Goal: Task Accomplishment & Management: Manage account settings

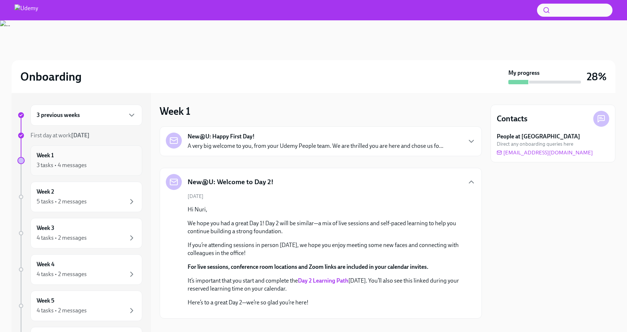
click at [103, 173] on div "Week 1 3 tasks • 4 messages" at bounding box center [86, 160] width 112 height 30
click at [110, 123] on div "3 previous weeks" at bounding box center [86, 114] width 112 height 21
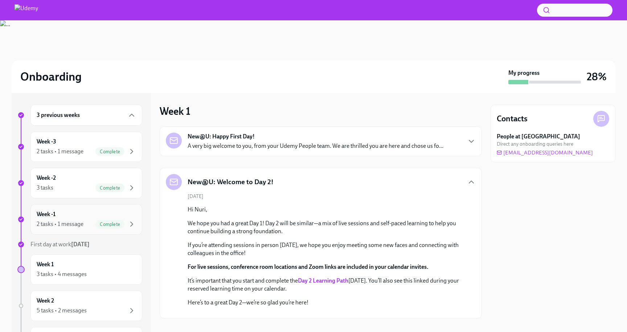
click at [105, 211] on div "Week -1 2 tasks • 1 message Complete" at bounding box center [86, 219] width 99 height 18
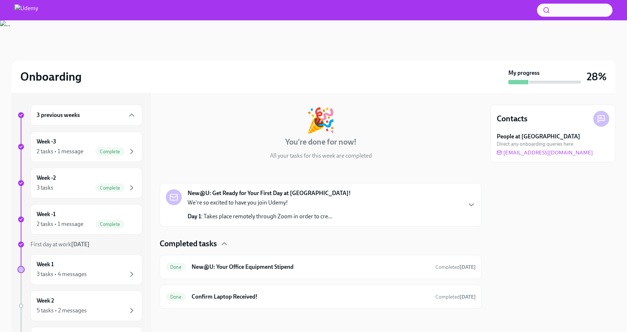
scroll to position [30, 0]
click at [277, 268] on h6 "New@U: Your Office Equipment Stipend" at bounding box center [311, 267] width 238 height 8
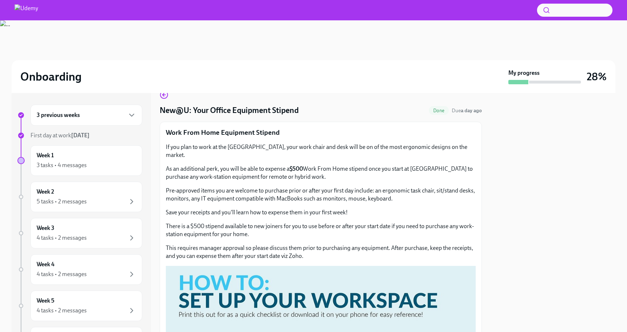
scroll to position [84, 0]
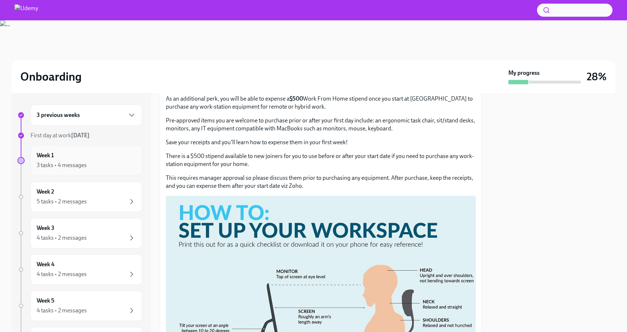
click at [103, 167] on div "3 tasks • 4 messages" at bounding box center [86, 165] width 99 height 9
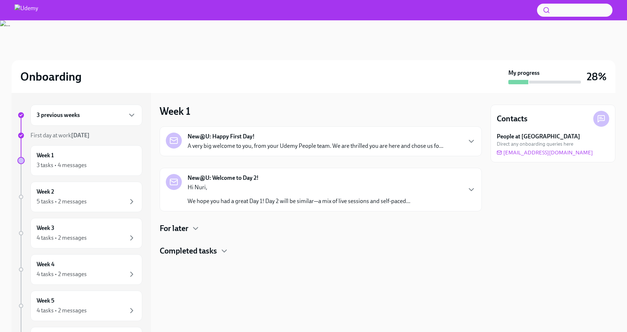
click at [70, 116] on h6 "3 previous weeks" at bounding box center [58, 115] width 43 height 8
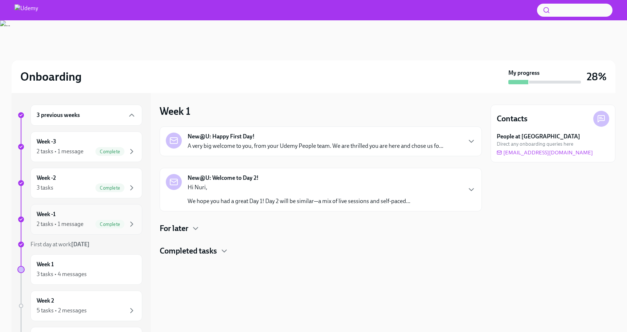
click at [76, 211] on div "Week -1 2 tasks • 1 message Complete" at bounding box center [86, 219] width 99 height 18
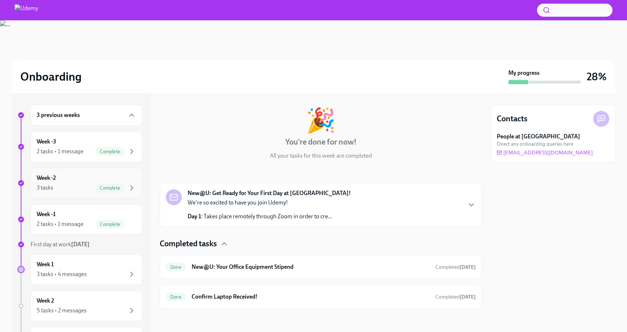
scroll to position [30, 0]
click at [77, 214] on div "Week -1 2 tasks • 1 message Complete" at bounding box center [86, 219] width 99 height 18
click at [83, 267] on div "Week 1 3 tasks • 4 messages" at bounding box center [86, 269] width 99 height 18
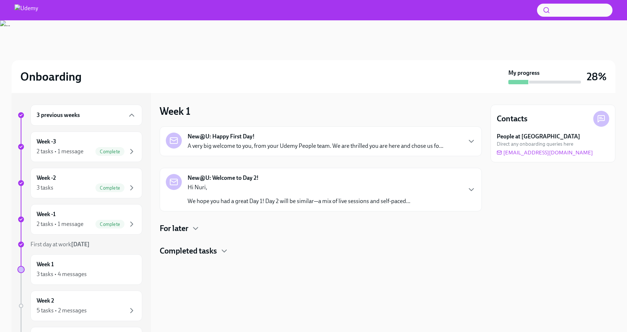
click at [248, 140] on div "New@U: Happy First Day! A very big welcome to you, from your Udemy People team.…" at bounding box center [316, 140] width 256 height 17
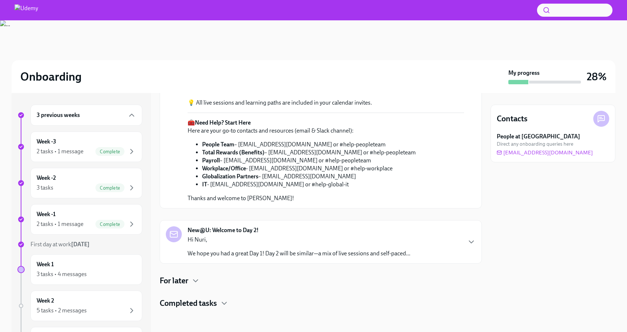
click at [320, 243] on p "Hi Nuri," at bounding box center [299, 239] width 223 height 8
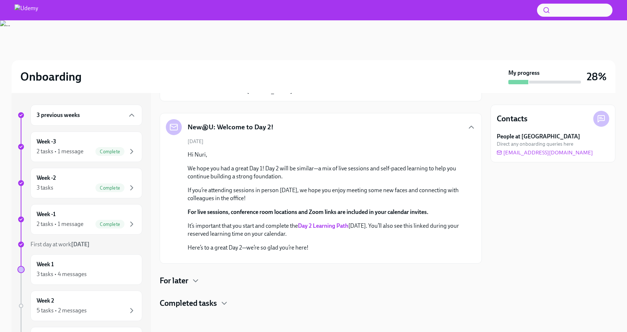
scroll to position [559, 0]
click at [188, 287] on div "New@U: Happy First Day! [DATE] A very big welcome to you, from your Udemy Peopl…" at bounding box center [321, 77] width 322 height 461
click at [189, 284] on div "For later" at bounding box center [321, 280] width 322 height 11
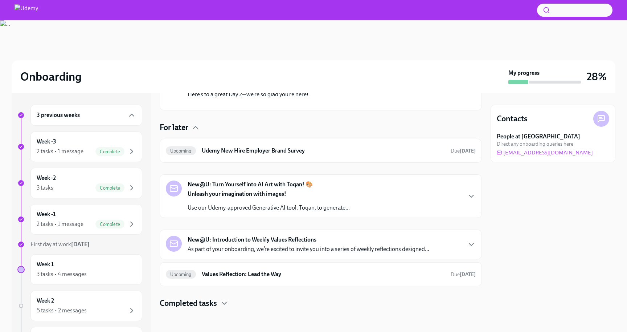
scroll to position [626, 0]
click at [287, 155] on h6 "Udemy New Hire Employer Brand Survey" at bounding box center [323, 151] width 243 height 8
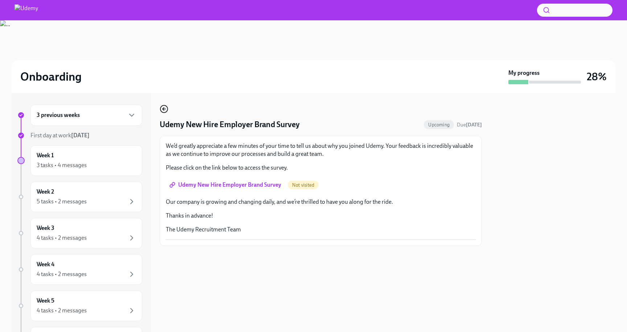
click at [164, 107] on icon "button" at bounding box center [164, 108] width 9 height 9
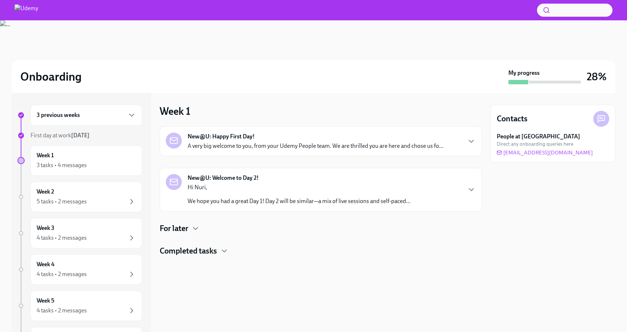
click at [176, 249] on h4 "Completed tasks" at bounding box center [188, 250] width 57 height 11
click at [271, 275] on h6 "New@U: Review your benefits" at bounding box center [311, 274] width 238 height 8
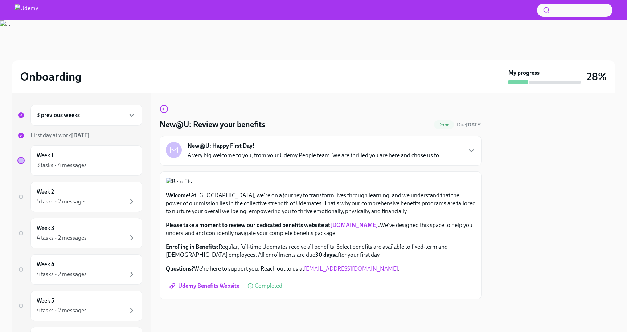
scroll to position [157, 0]
click at [87, 197] on div "5 tasks • 2 messages" at bounding box center [86, 201] width 99 height 9
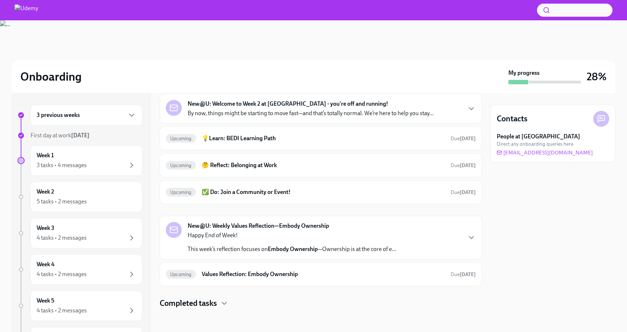
scroll to position [33, 0]
click at [104, 159] on div "Week 1 3 tasks • 4 messages" at bounding box center [86, 160] width 99 height 18
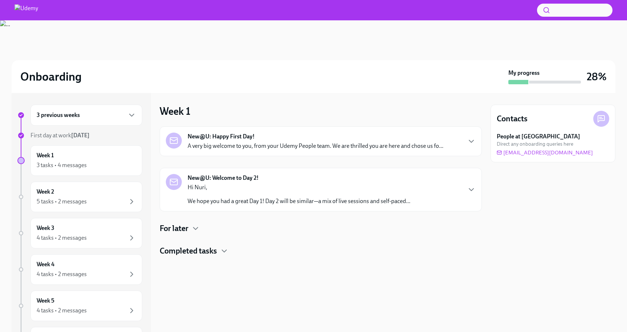
click at [191, 228] on div "For later" at bounding box center [321, 228] width 322 height 11
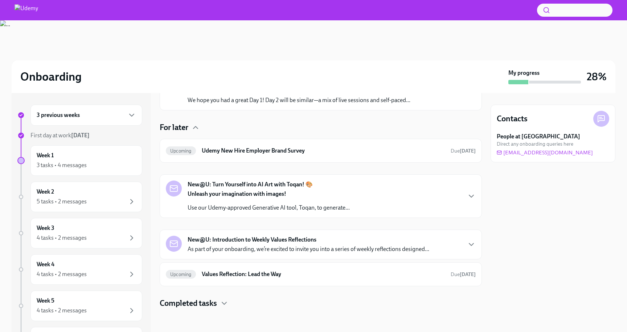
scroll to position [101, 0]
click at [251, 249] on p "As part of your onboarding, we’re excited to invite you into a series of weekly…" at bounding box center [309, 249] width 242 height 8
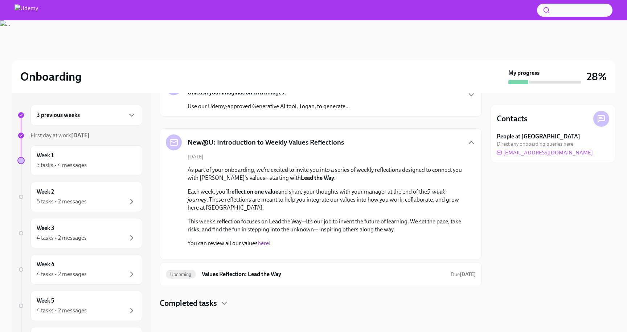
scroll to position [280, 0]
click at [262, 239] on link "here" at bounding box center [263, 242] width 11 height 7
click at [302, 275] on h6 "Values Reflection: Lead the Way" at bounding box center [323, 274] width 243 height 8
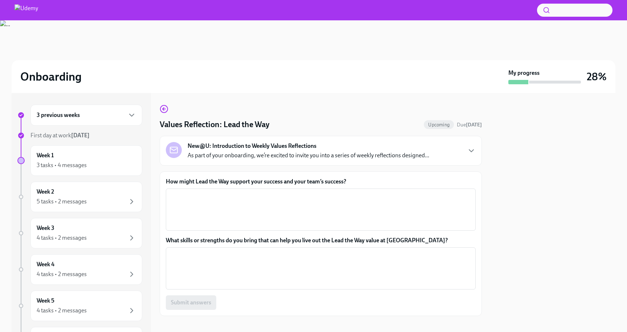
click at [168, 108] on div "Values Reflection: Lead the Way Upcoming Due [DATE] New@U: Introduction to Week…" at bounding box center [321, 209] width 322 height 211
click at [165, 109] on icon "button" at bounding box center [163, 109] width 3 height 0
